Goal: Information Seeking & Learning: Learn about a topic

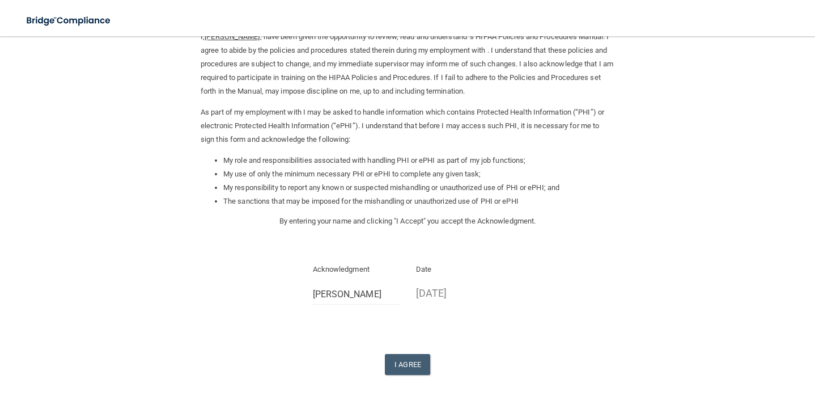
scroll to position [66, 0]
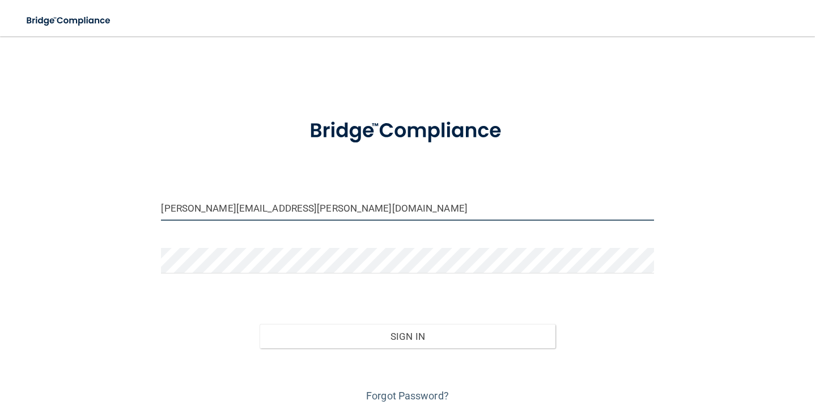
type input "[PERSON_NAME][EMAIL_ADDRESS][PERSON_NAME][DOMAIN_NAME]"
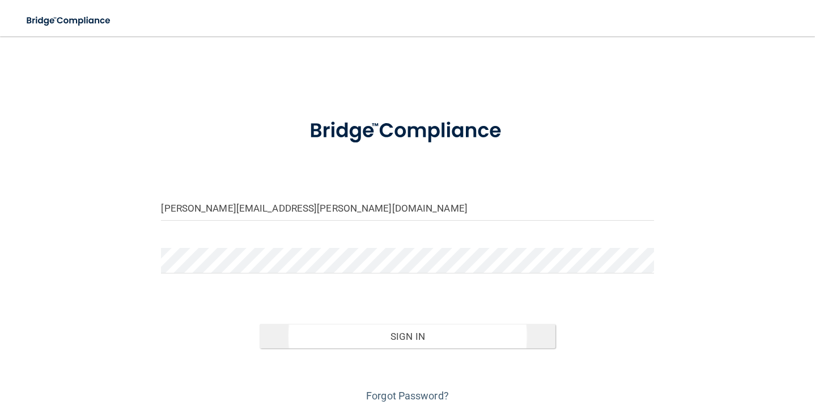
click at [290, 330] on button "Sign In" at bounding box center [407, 336] width 295 height 25
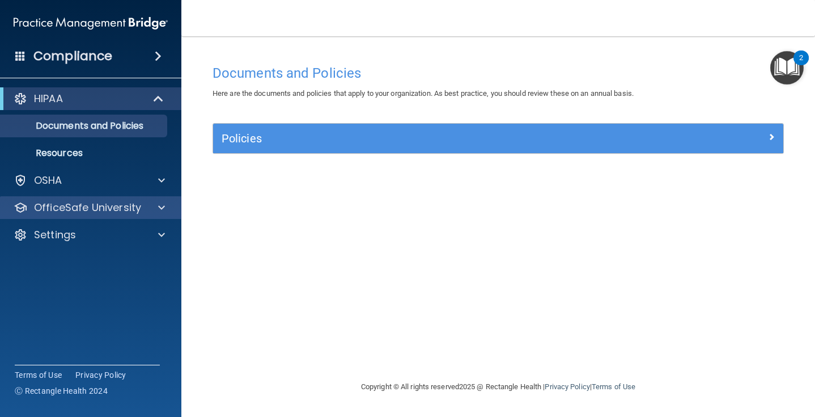
click at [159, 208] on span at bounding box center [161, 208] width 7 height 14
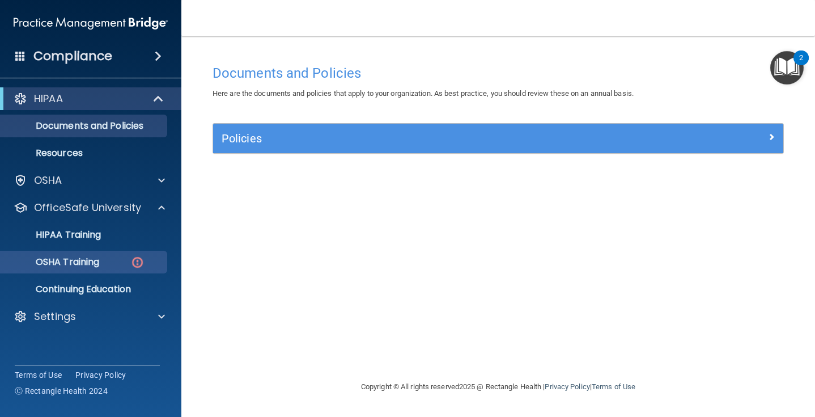
click at [114, 269] on link "OSHA Training" at bounding box center [78, 262] width 179 height 23
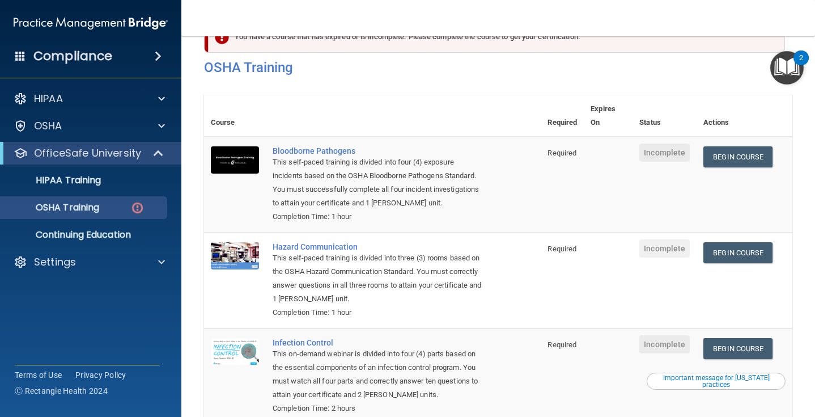
scroll to position [29, 0]
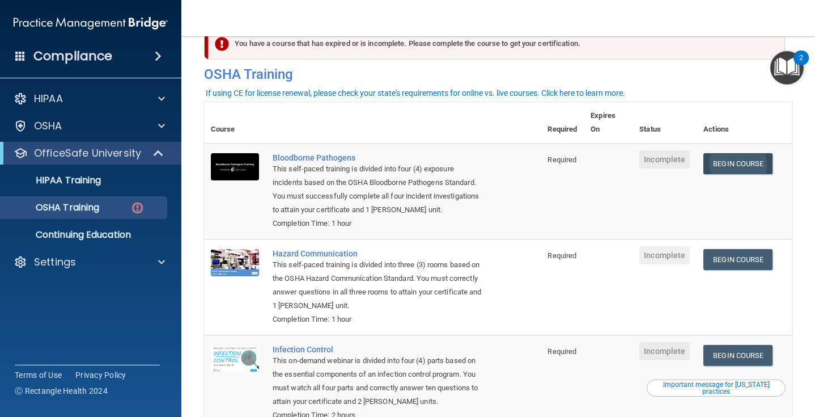
click at [746, 159] on link "Begin Course" at bounding box center [738, 163] width 69 height 21
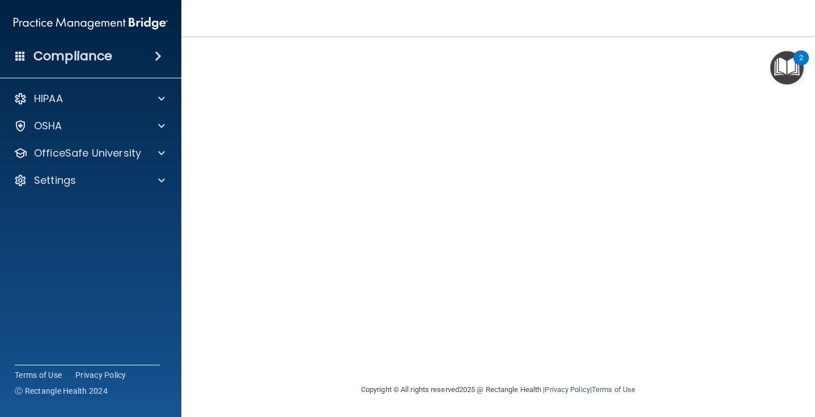
scroll to position [68, 0]
click at [797, 61] on div "2" at bounding box center [801, 57] width 15 height 15
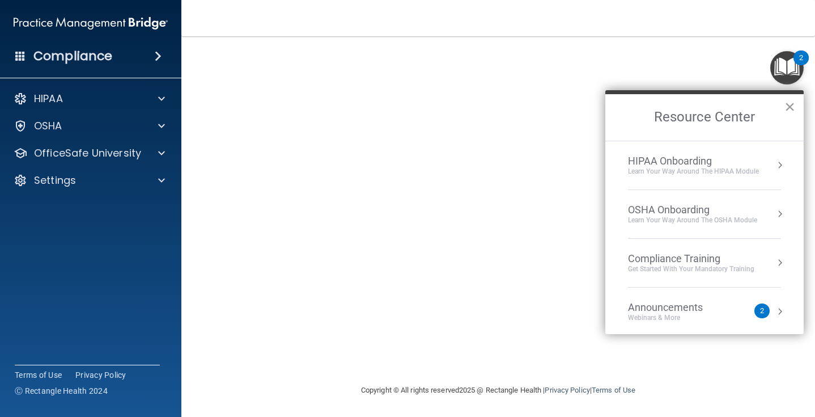
click at [791, 111] on button "×" at bounding box center [790, 107] width 11 height 18
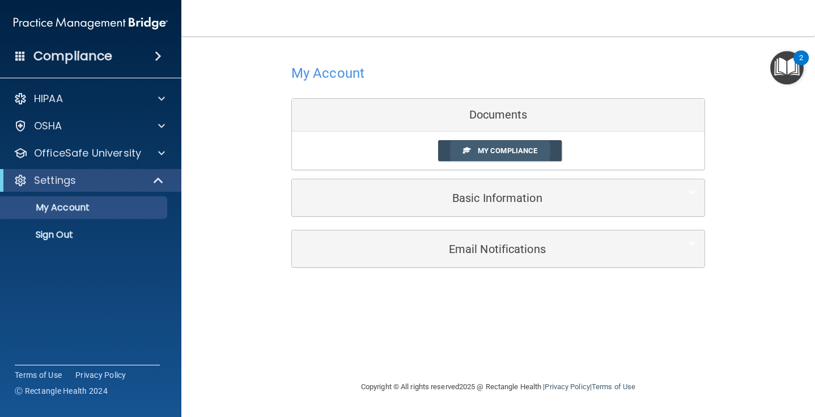
click at [460, 149] on link "My Compliance" at bounding box center [500, 150] width 124 height 21
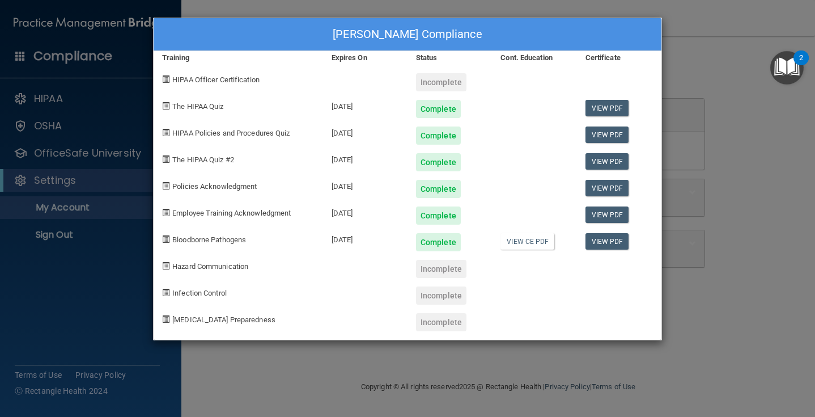
click at [232, 361] on div "Sara Goode's Compliance Training Expires On Status Cont. Education Certificate …" at bounding box center [407, 208] width 815 height 417
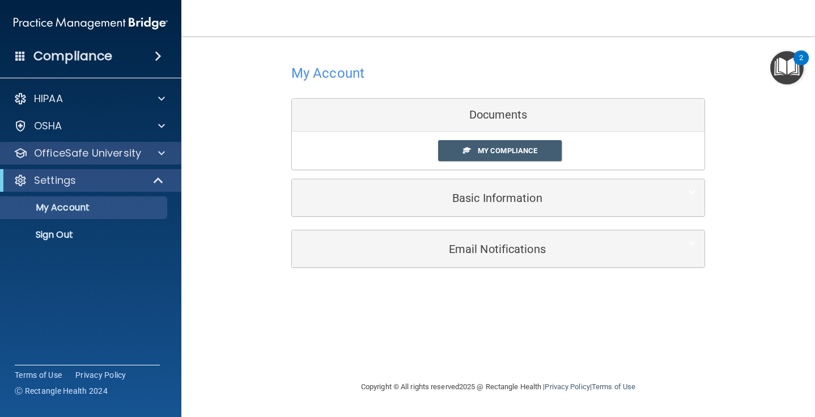
click at [163, 152] on span at bounding box center [161, 153] width 7 height 14
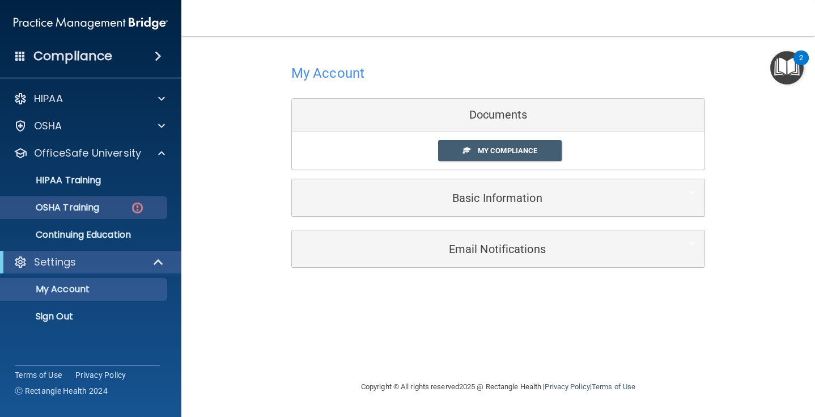
click at [99, 209] on p "OSHA Training" at bounding box center [53, 207] width 92 height 11
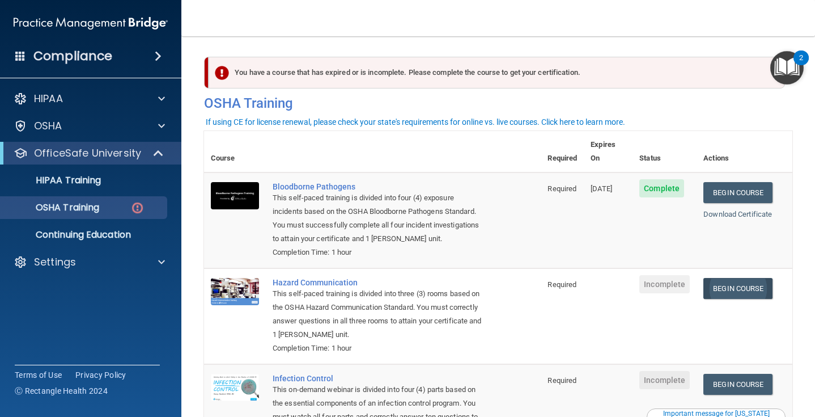
click at [748, 278] on link "Begin Course" at bounding box center [738, 288] width 69 height 21
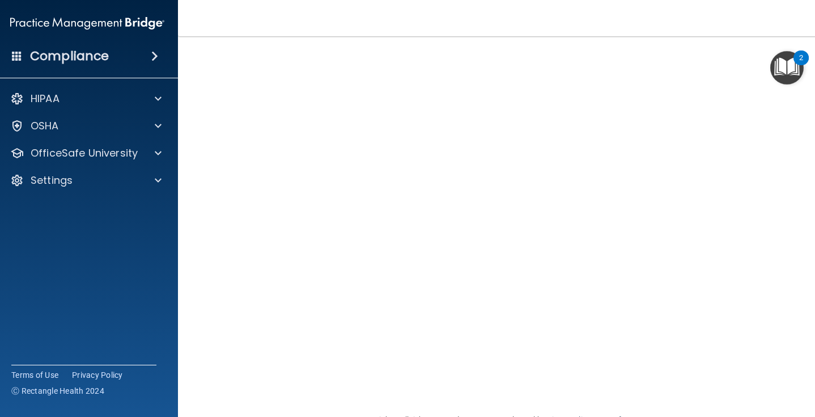
scroll to position [50, 0]
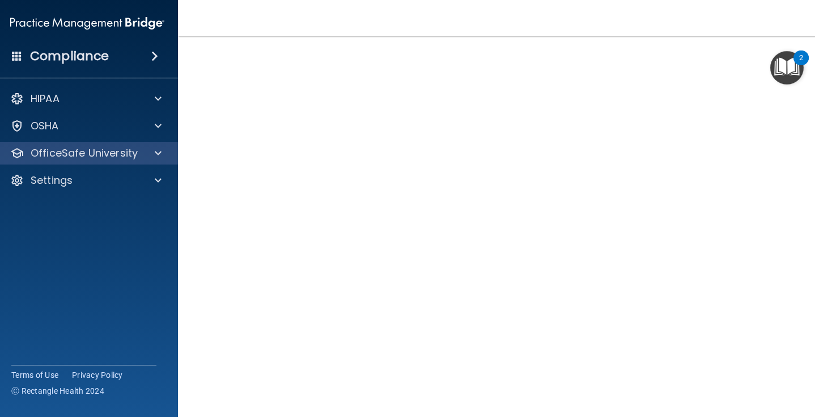
click at [159, 149] on span at bounding box center [158, 153] width 7 height 14
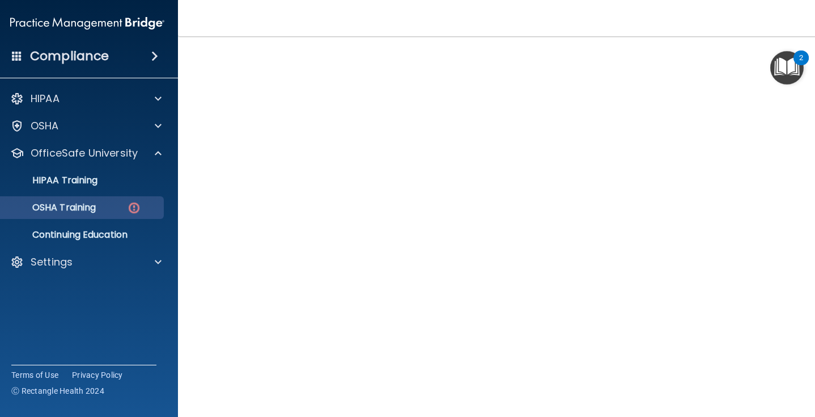
click at [139, 208] on img at bounding box center [134, 208] width 14 height 14
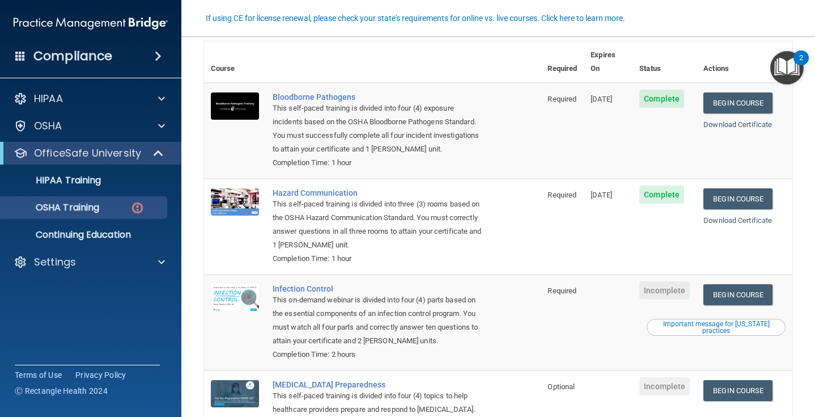
scroll to position [105, 0]
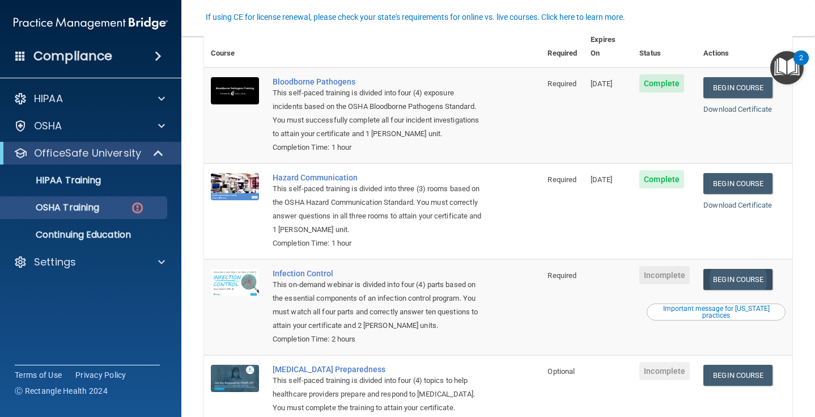
click at [755, 269] on link "Begin Course" at bounding box center [738, 279] width 69 height 21
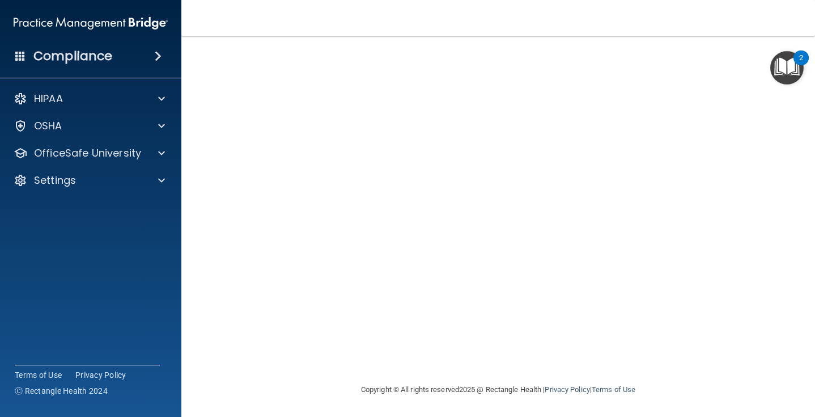
scroll to position [68, 0]
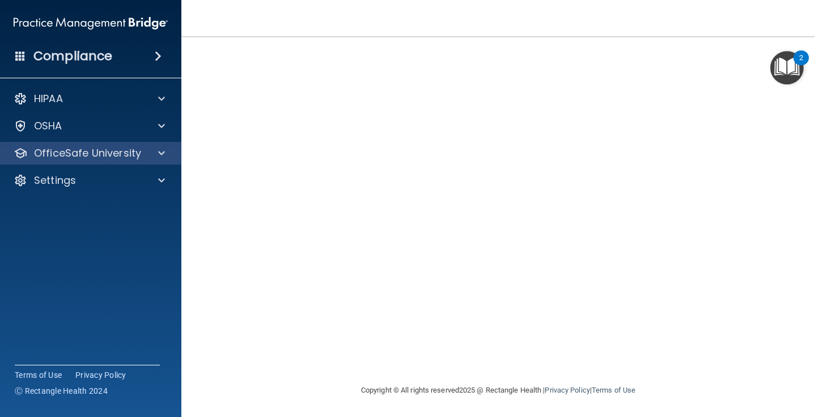
click at [148, 160] on div "OfficeSafe University" at bounding box center [91, 153] width 182 height 23
click at [171, 156] on div at bounding box center [160, 153] width 28 height 14
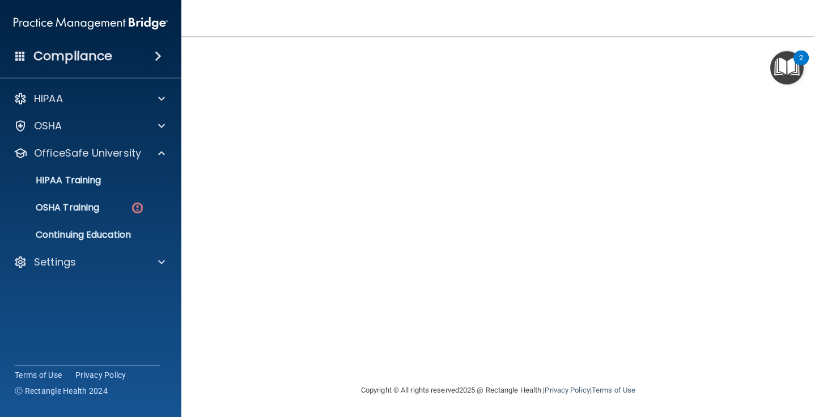
click at [125, 221] on ul "HIPAA Training OSHA Training Continuing Education" at bounding box center [91, 205] width 205 height 82
click at [125, 211] on div "OSHA Training" at bounding box center [84, 207] width 155 height 11
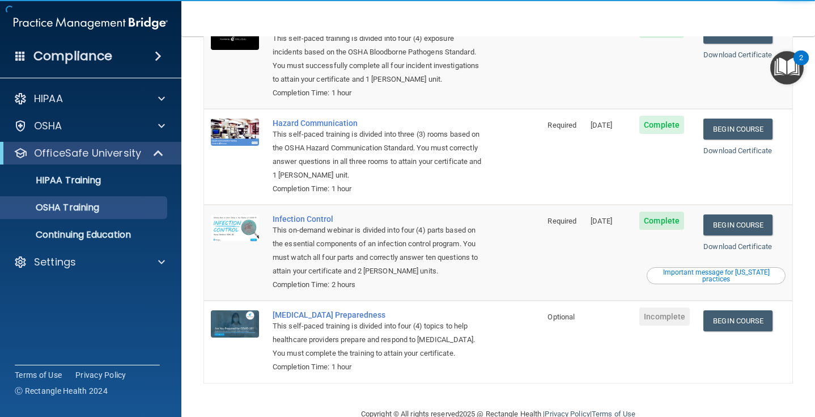
scroll to position [127, 0]
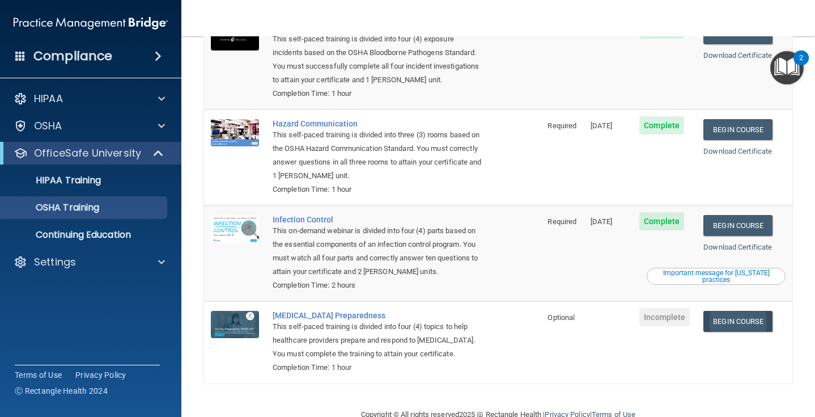
click at [733, 311] on link "Begin Course" at bounding box center [738, 321] width 69 height 21
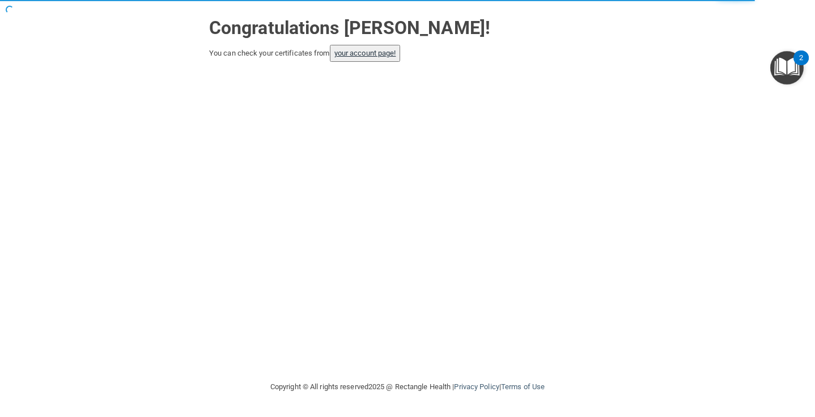
click at [381, 51] on link "your account page!" at bounding box center [366, 53] width 62 height 9
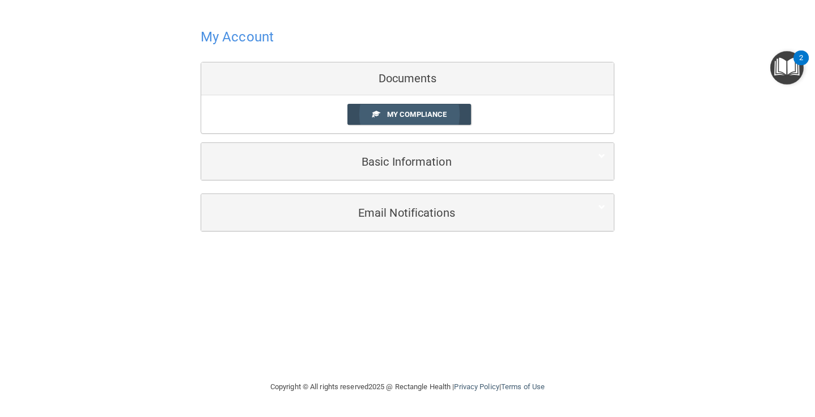
click at [455, 117] on link "My Compliance" at bounding box center [410, 114] width 124 height 21
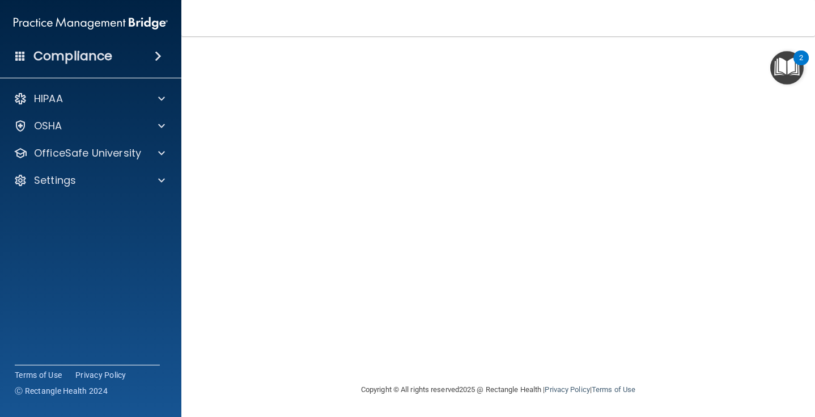
scroll to position [68, 0]
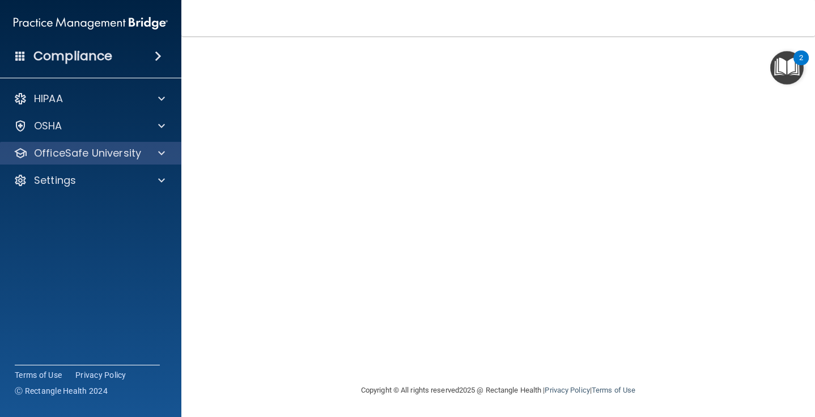
click at [156, 152] on div at bounding box center [160, 153] width 28 height 14
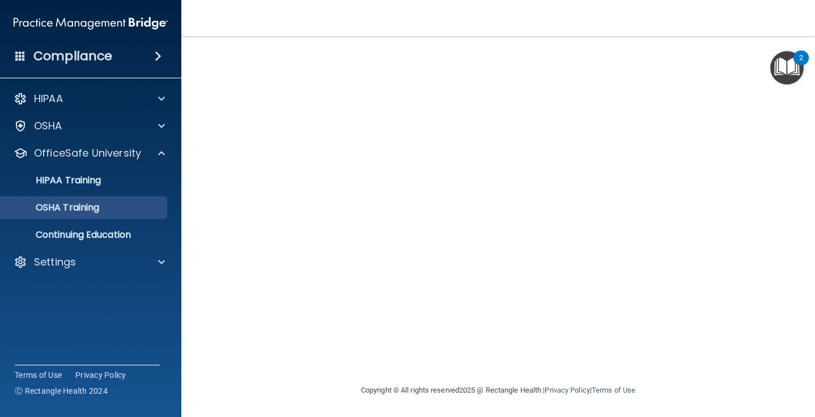
click at [99, 213] on p "OSHA Training" at bounding box center [53, 207] width 92 height 11
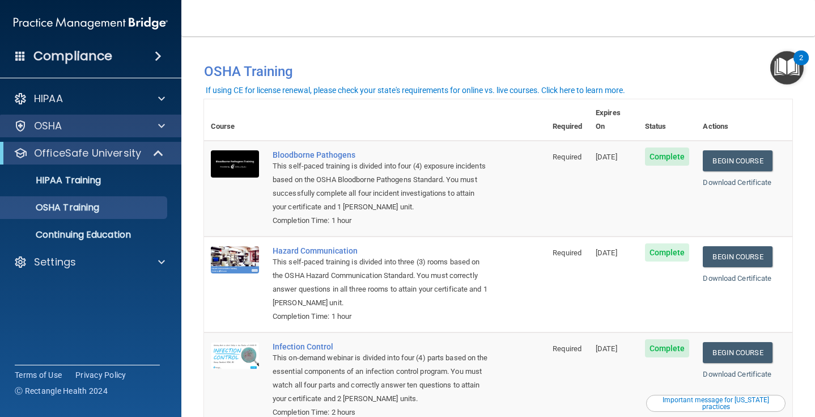
click at [162, 124] on span at bounding box center [161, 126] width 7 height 14
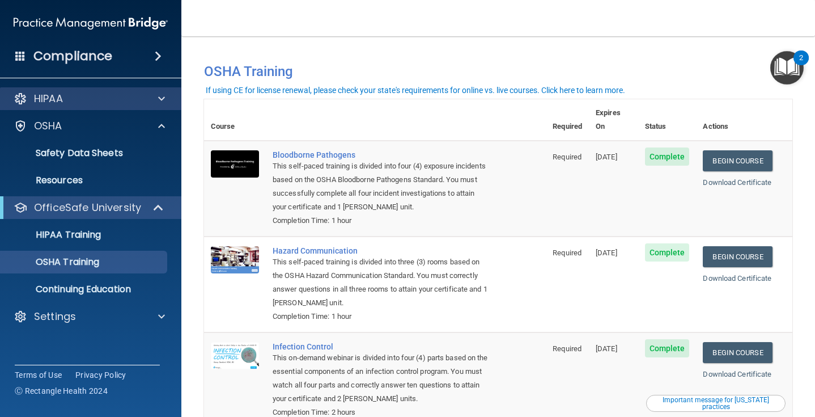
click at [159, 104] on span at bounding box center [161, 99] width 7 height 14
